Goal: Check status

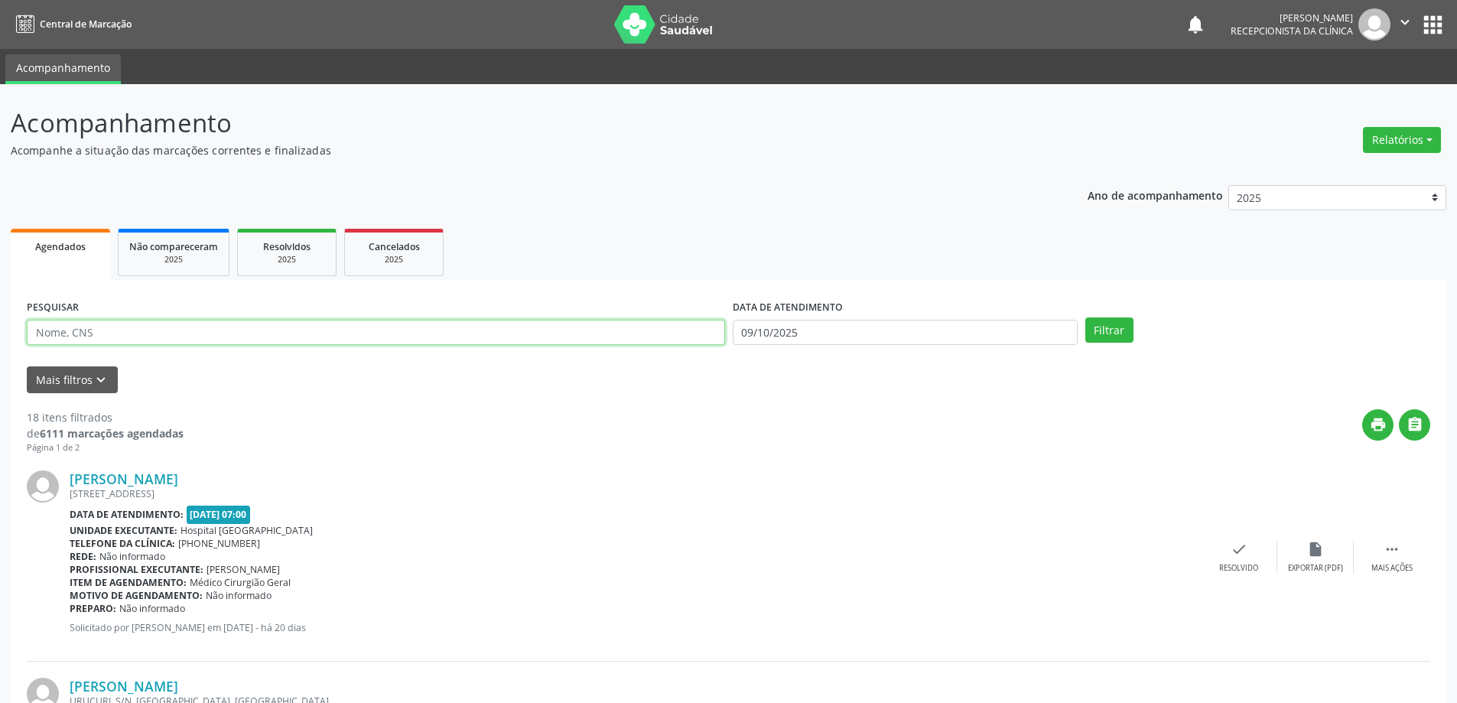
click at [125, 330] on input "text" at bounding box center [376, 333] width 698 height 26
click at [320, 331] on input "text" at bounding box center [376, 333] width 698 height 26
click at [268, 332] on input "text" at bounding box center [376, 333] width 698 height 26
type input "708100588178933"
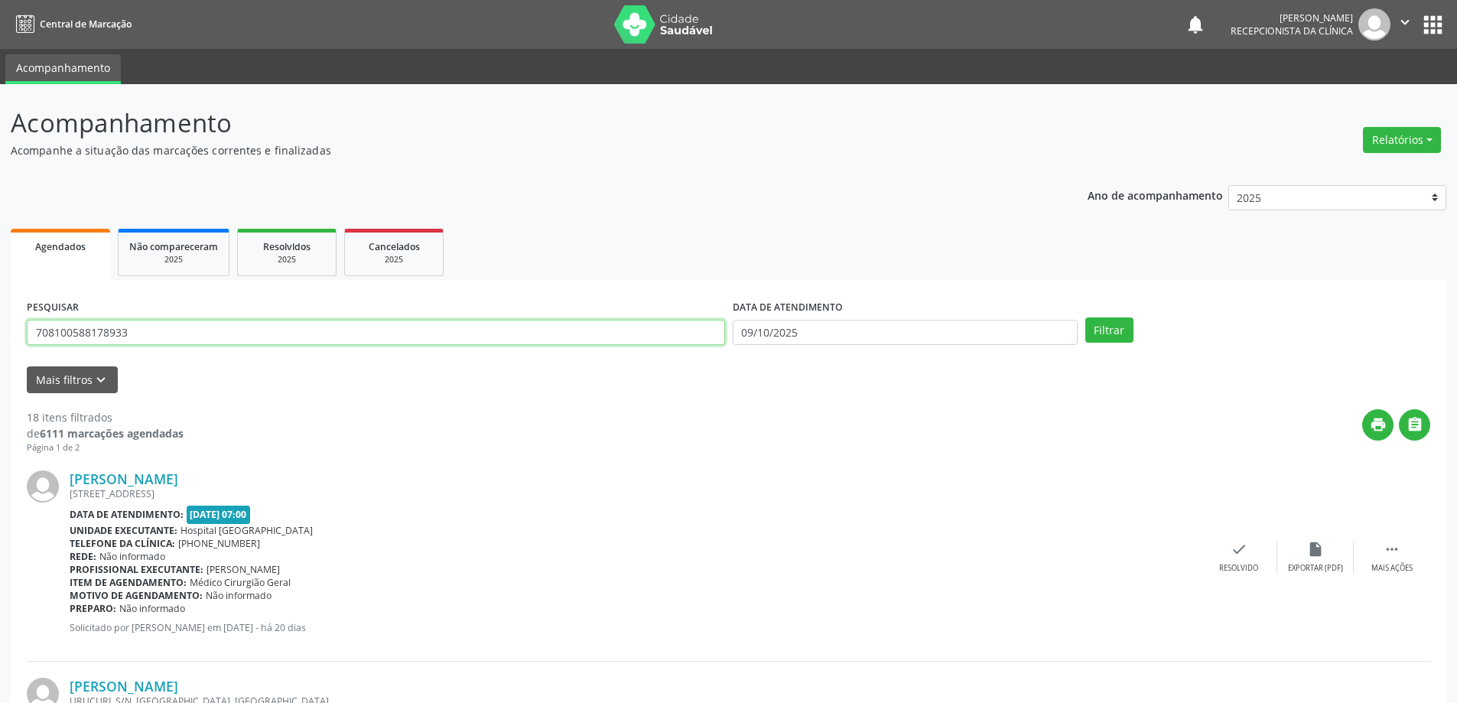
click at [1085, 317] on button "Filtrar" at bounding box center [1109, 330] width 48 height 26
click at [1243, 551] on icon "check" at bounding box center [1250, 549] width 17 height 17
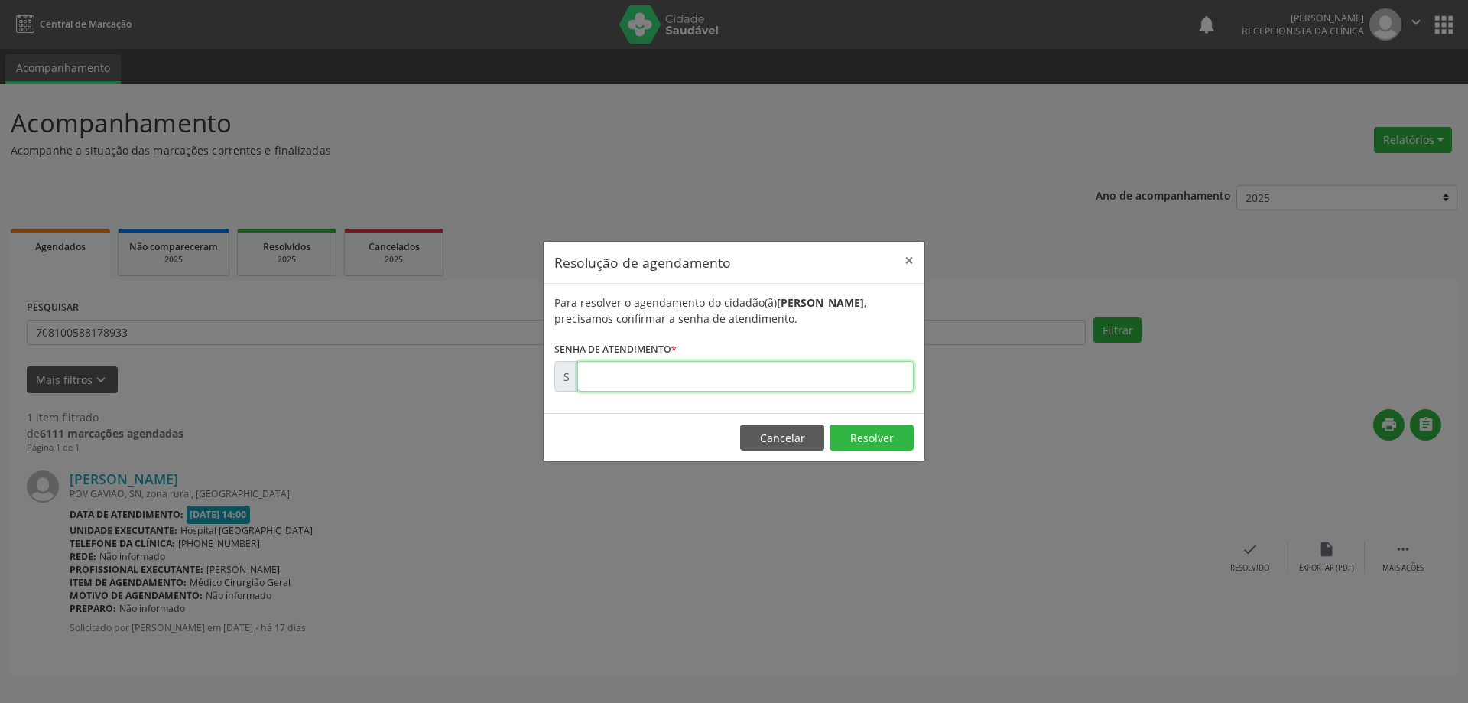
click at [674, 378] on input "text" at bounding box center [745, 376] width 336 height 31
type input "00178229"
click at [878, 430] on button "Resolver" at bounding box center [872, 437] width 84 height 26
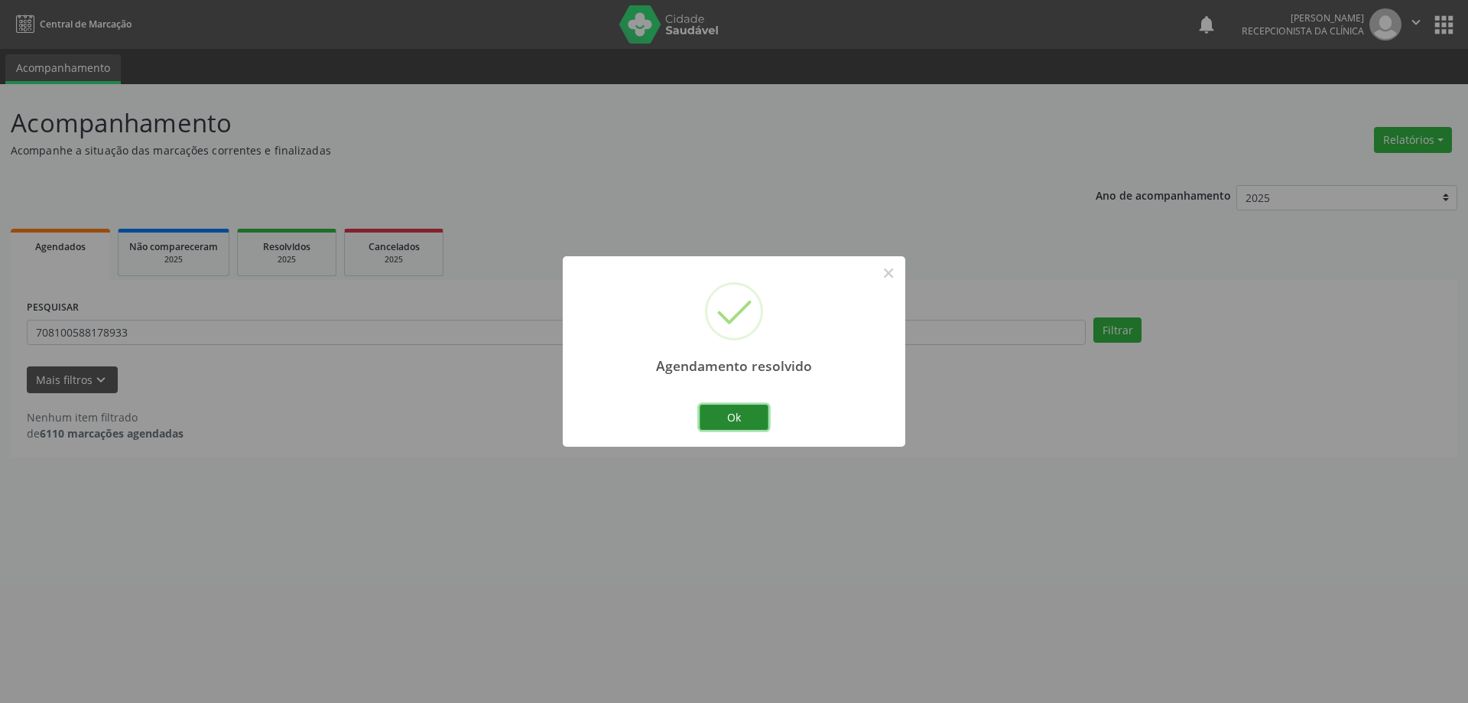
click at [743, 413] on button "Ok" at bounding box center [734, 417] width 69 height 26
